Goal: Transaction & Acquisition: Purchase product/service

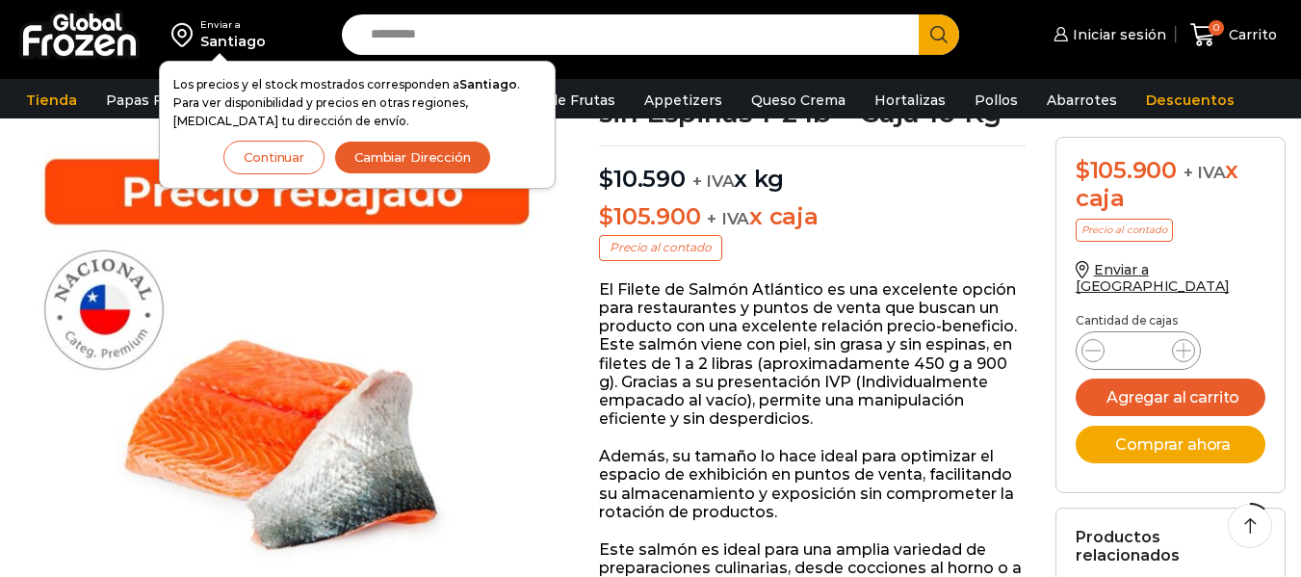
scroll to position [97, 0]
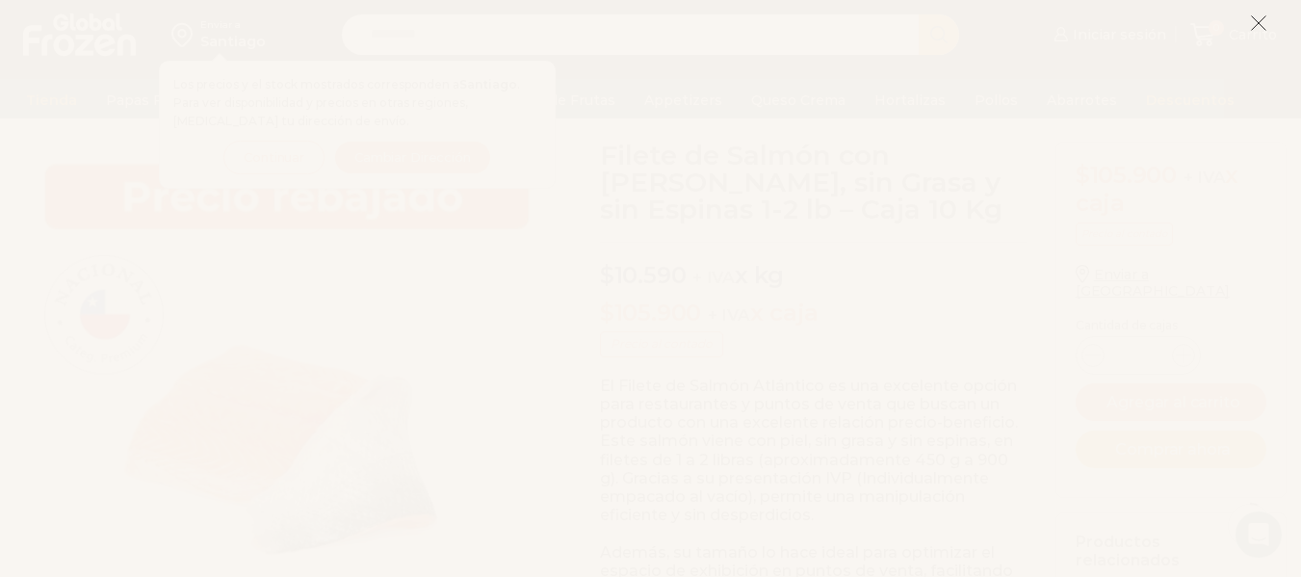
click at [1260, 27] on icon at bounding box center [1258, 22] width 17 height 17
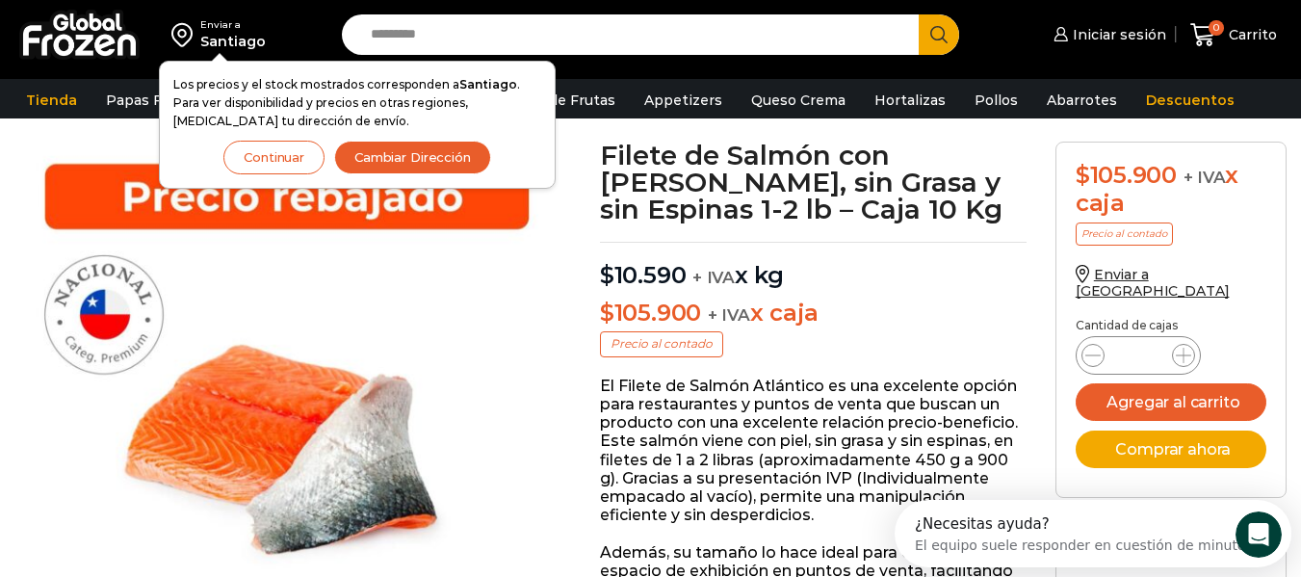
scroll to position [0, 0]
click at [292, 143] on button "Continuar" at bounding box center [273, 158] width 101 height 34
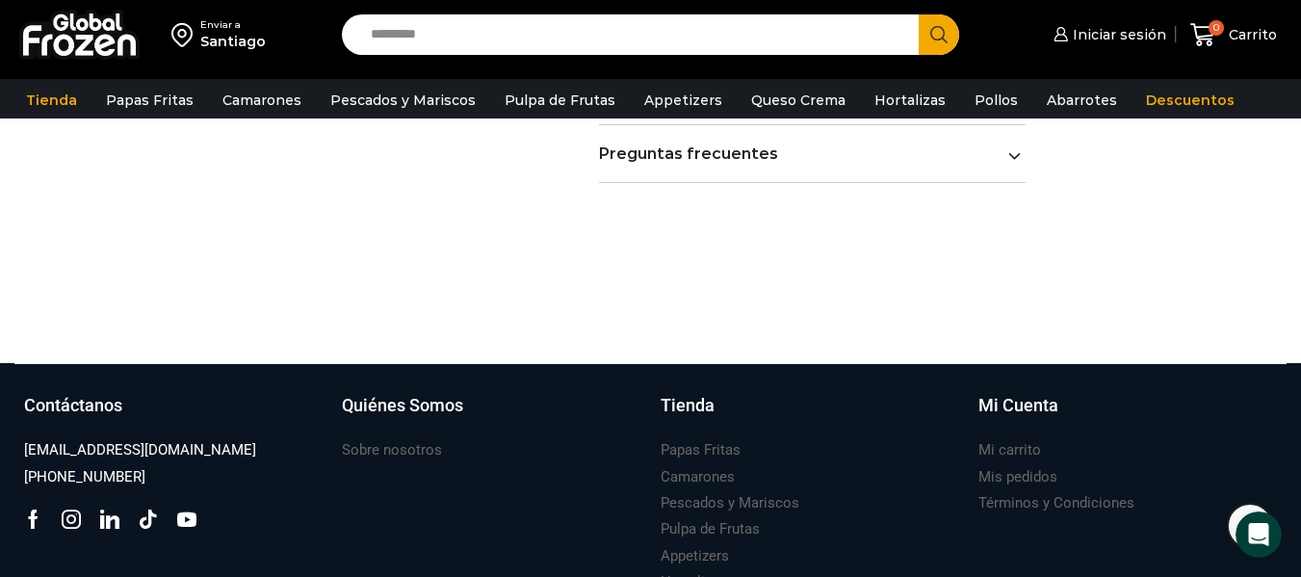
scroll to position [1703, 0]
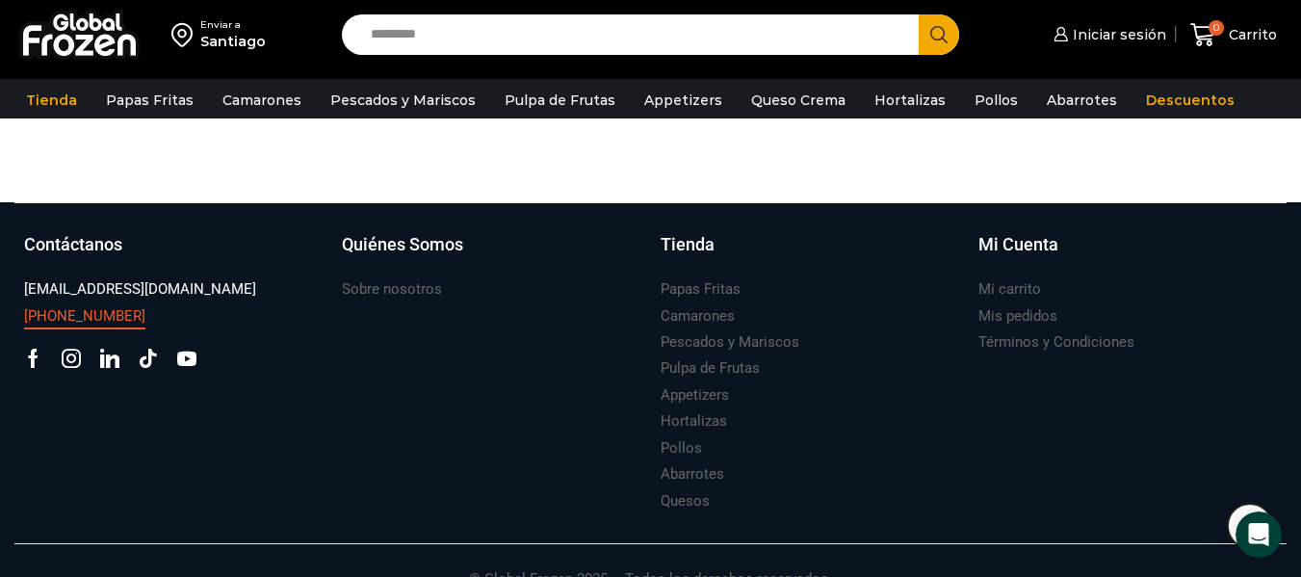
click at [83, 306] on h3 "[PHONE_NUMBER]" at bounding box center [84, 316] width 121 height 20
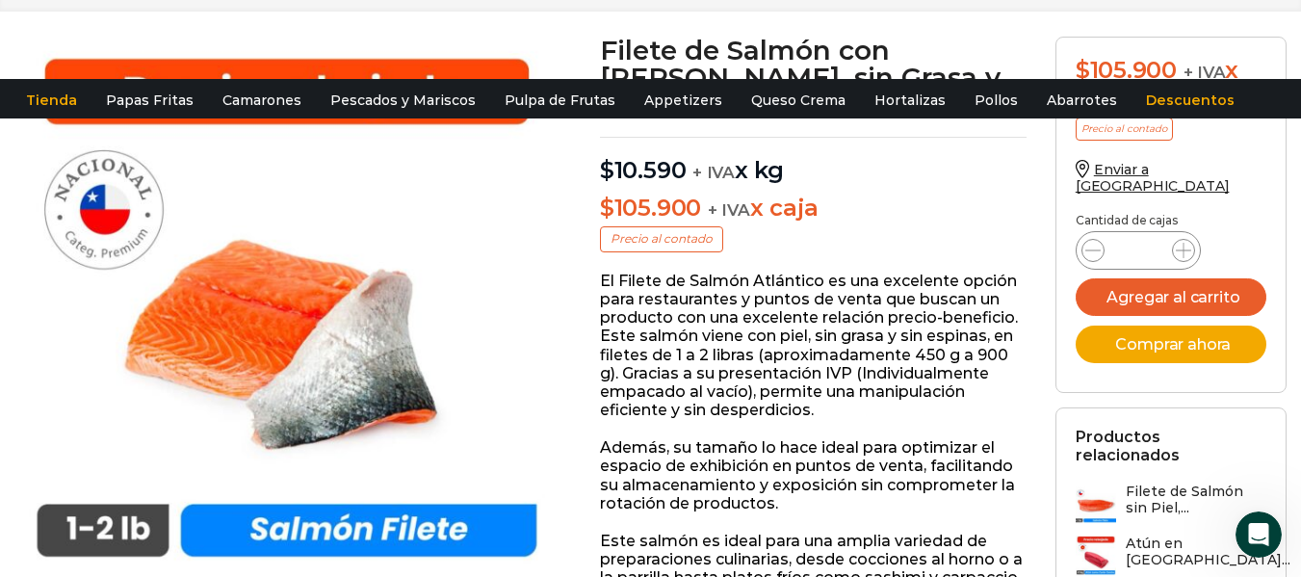
scroll to position [0, 0]
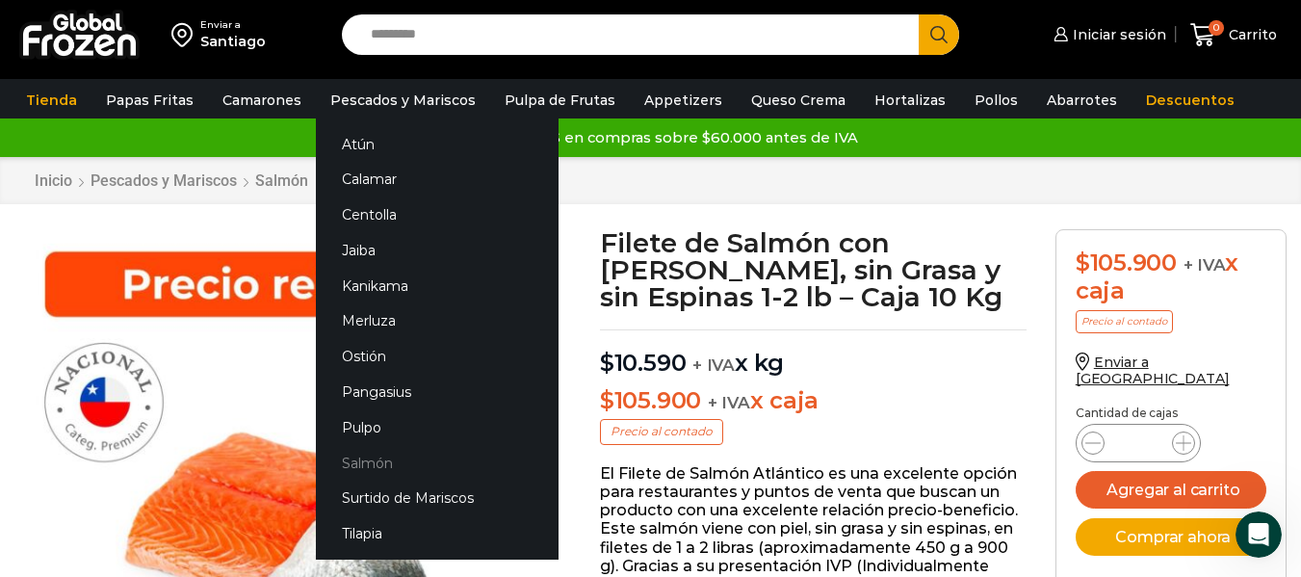
click at [360, 456] on link "Salmón" at bounding box center [437, 463] width 243 height 36
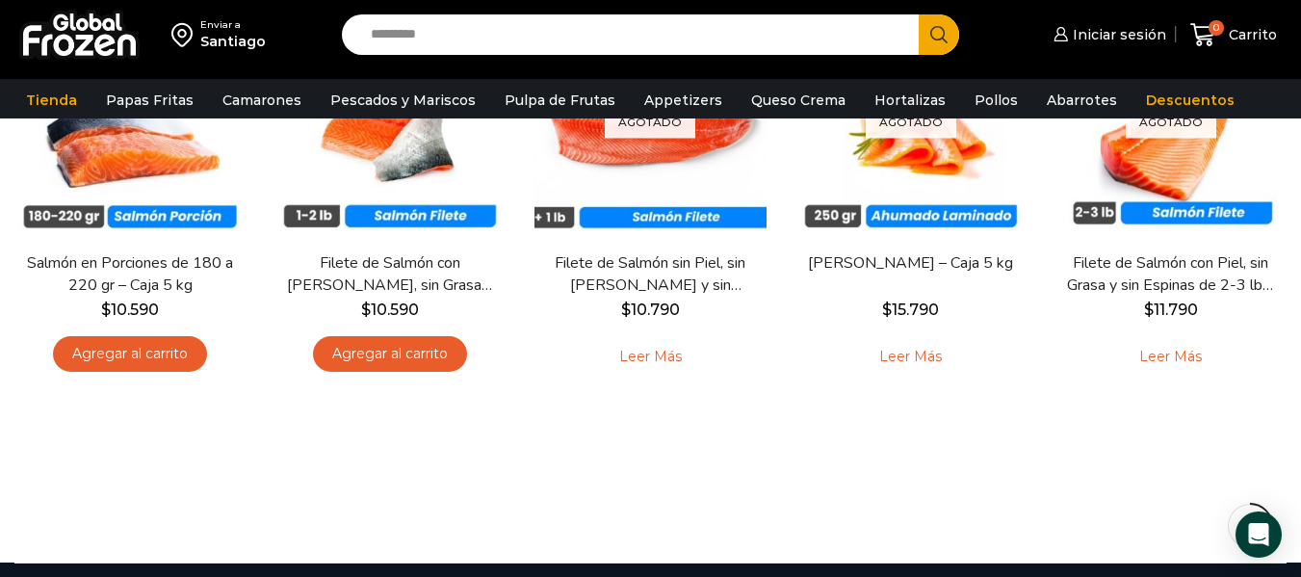
scroll to position [193, 0]
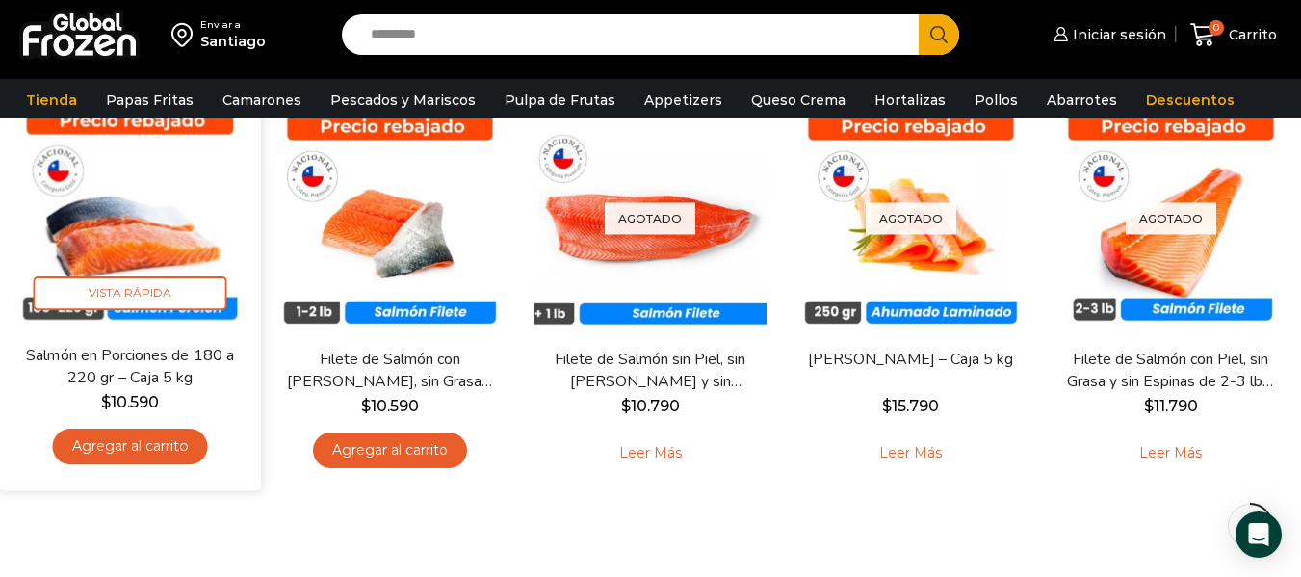
click at [140, 431] on link "Agregar al carrito" at bounding box center [130, 447] width 155 height 36
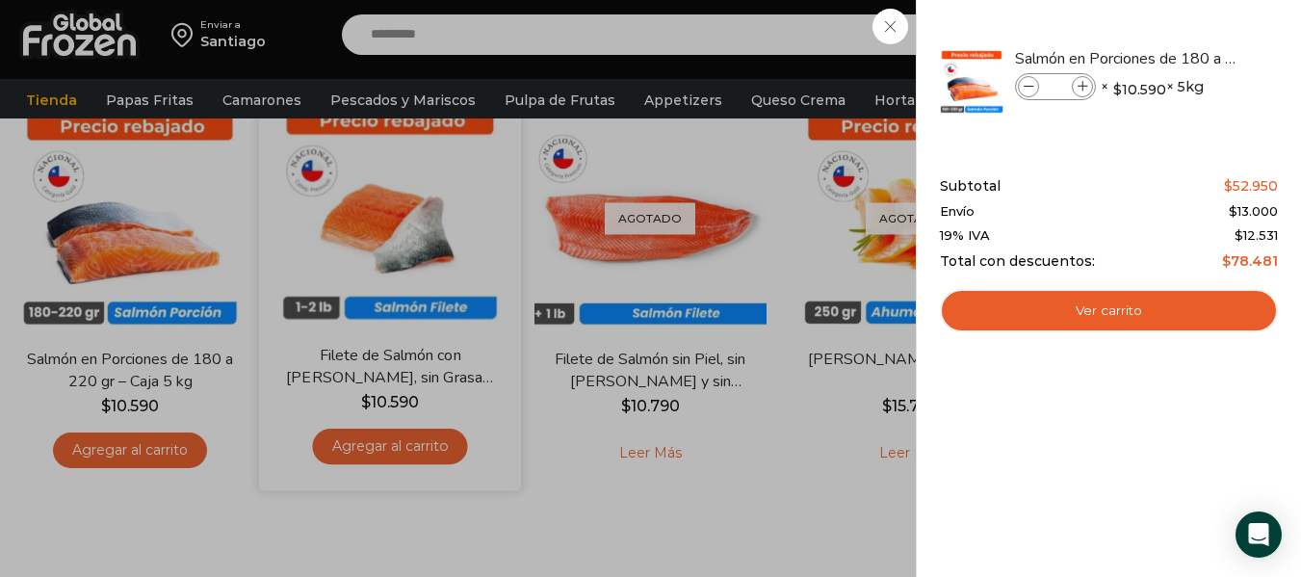
click at [1185, 58] on div "1 Carrito 1 1 Shopping Cart *" at bounding box center [1233, 35] width 96 height 45
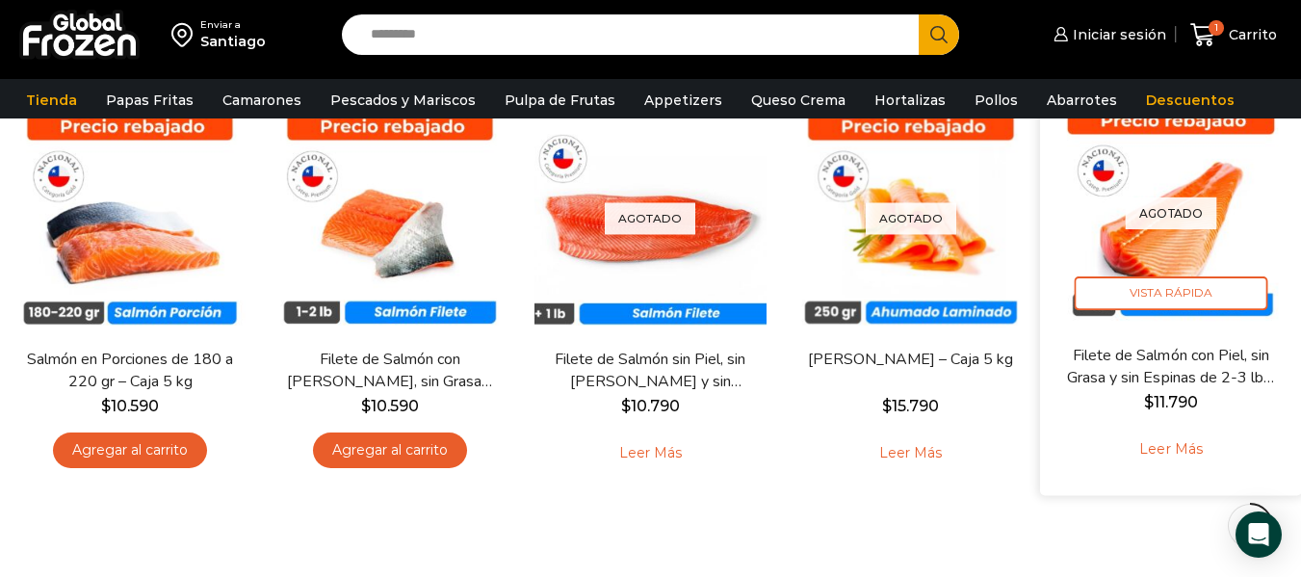
click at [1175, 452] on link "Leer más" at bounding box center [1170, 449] width 122 height 41
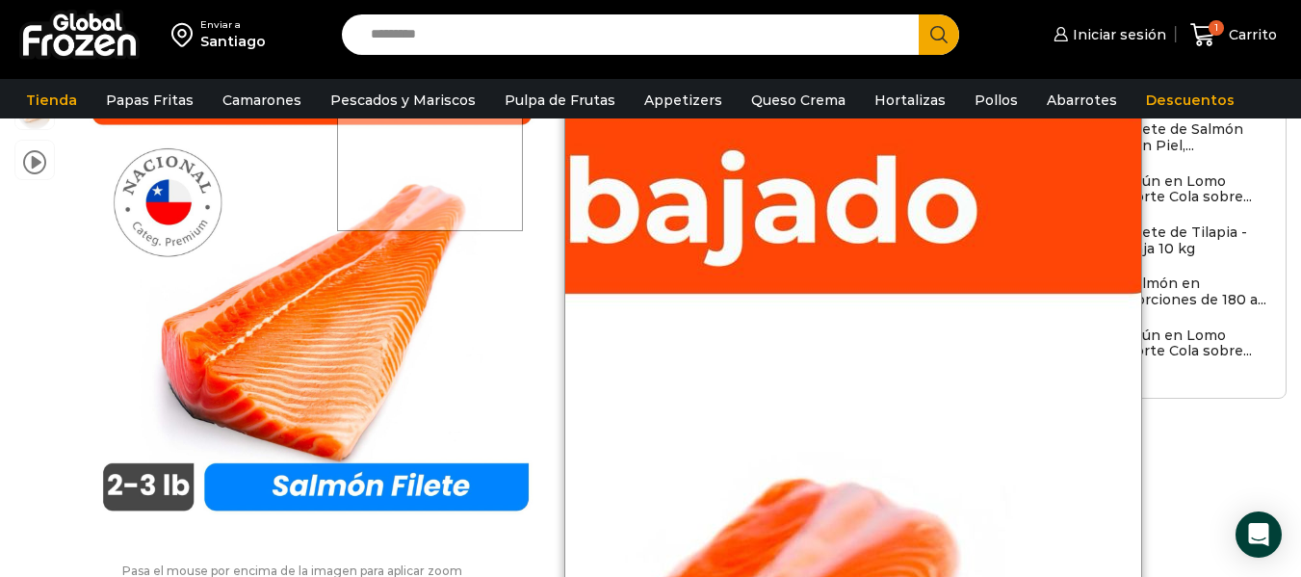
scroll to position [1, 0]
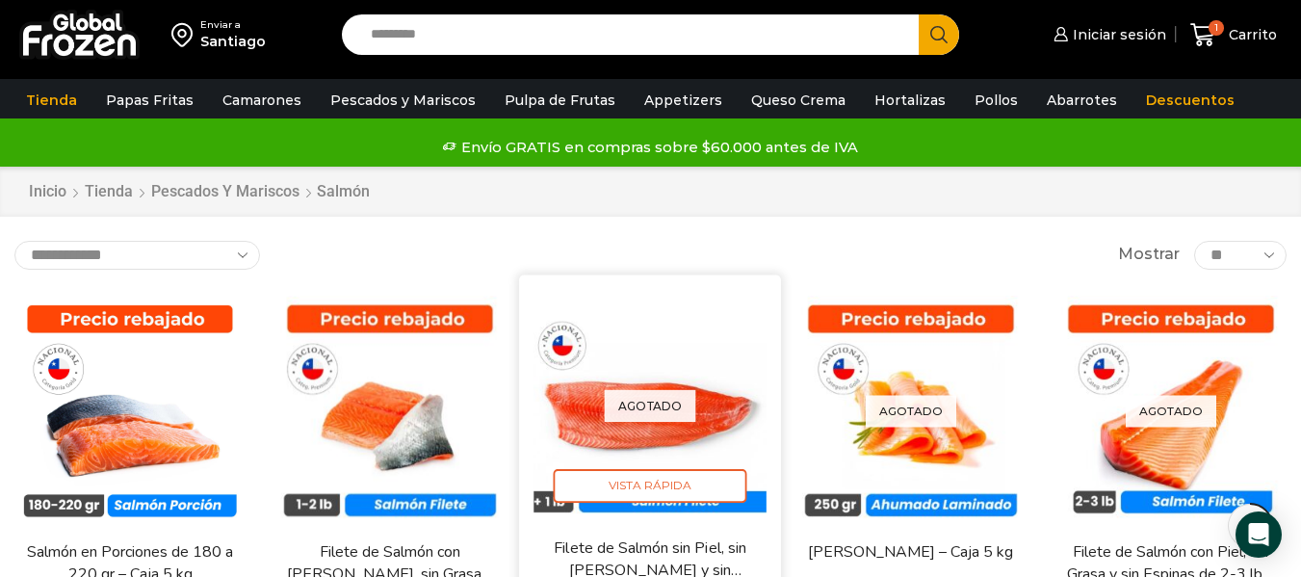
scroll to position [193, 0]
